Goal: Task Accomplishment & Management: Use online tool/utility

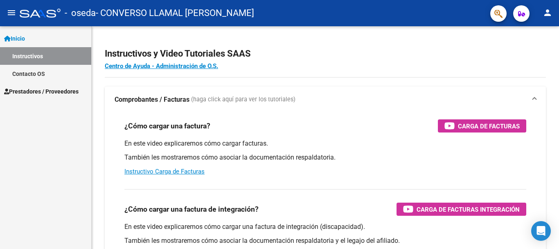
click at [28, 92] on span "Prestadores / Proveedores" at bounding box center [41, 91] width 75 height 9
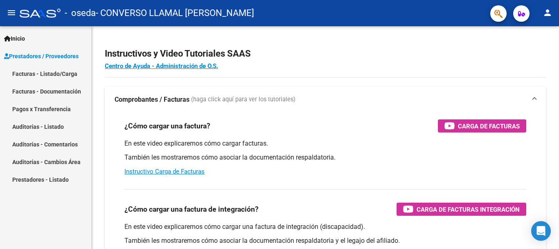
click at [67, 74] on link "Facturas - Listado/Carga" at bounding box center [45, 74] width 91 height 18
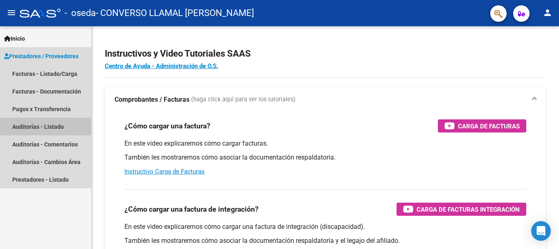
click at [57, 123] on link "Auditorías - Listado" at bounding box center [45, 127] width 91 height 18
click at [39, 125] on link "Auditorías - Listado" at bounding box center [45, 127] width 91 height 18
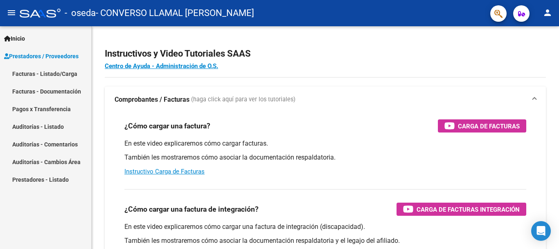
click at [66, 72] on link "Facturas - Listado/Carga" at bounding box center [45, 74] width 91 height 18
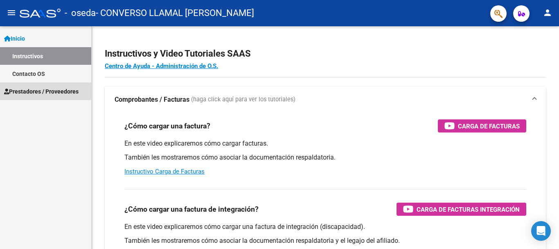
click at [27, 89] on span "Prestadores / Proveedores" at bounding box center [41, 91] width 75 height 9
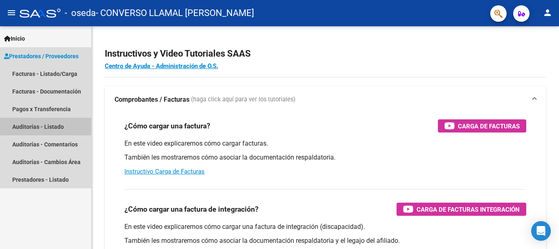
click at [42, 128] on link "Auditorías - Listado" at bounding box center [45, 127] width 91 height 18
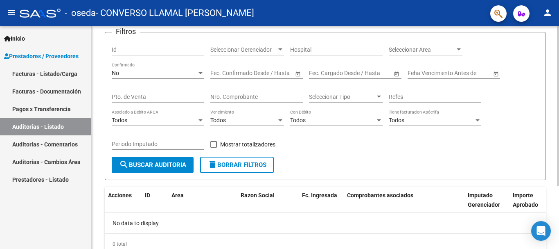
scroll to position [88, 0]
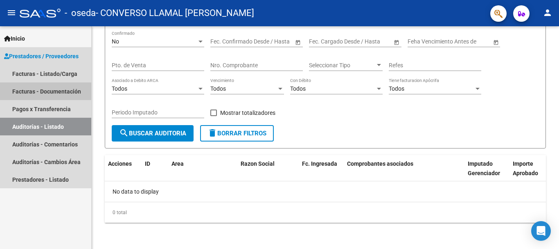
click at [45, 93] on link "Facturas - Documentación" at bounding box center [45, 91] width 91 height 18
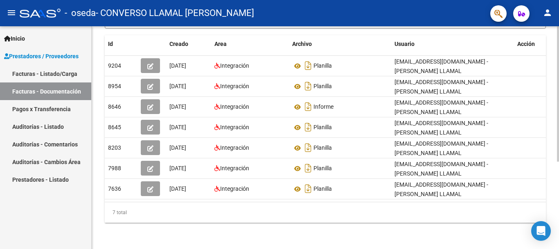
scroll to position [143, 0]
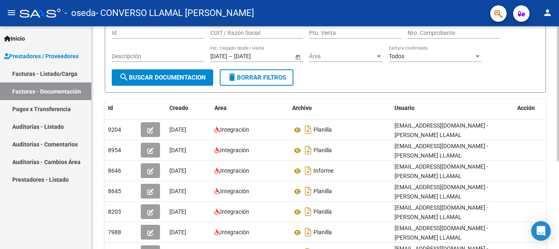
click at [558, 167] on div at bounding box center [558, 139] width 2 height 135
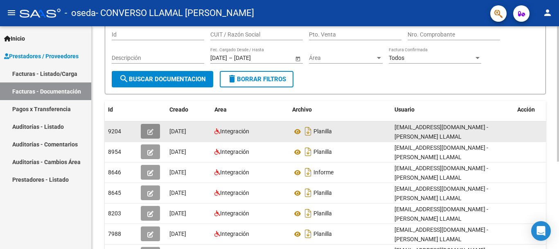
click at [150, 131] on icon "button" at bounding box center [150, 132] width 6 height 6
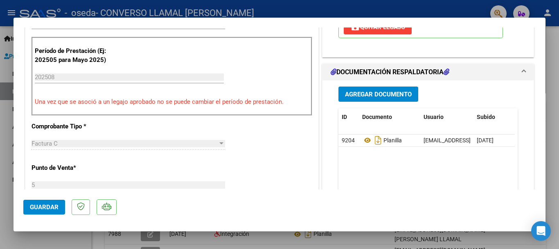
scroll to position [0, 0]
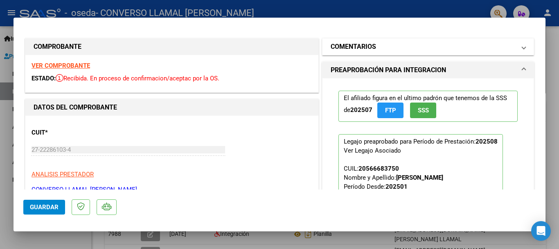
click at [522, 46] on mat-expansion-panel-header "COMENTARIOS" at bounding box center [428, 46] width 211 height 16
